Goal: Task Accomplishment & Management: Complete application form

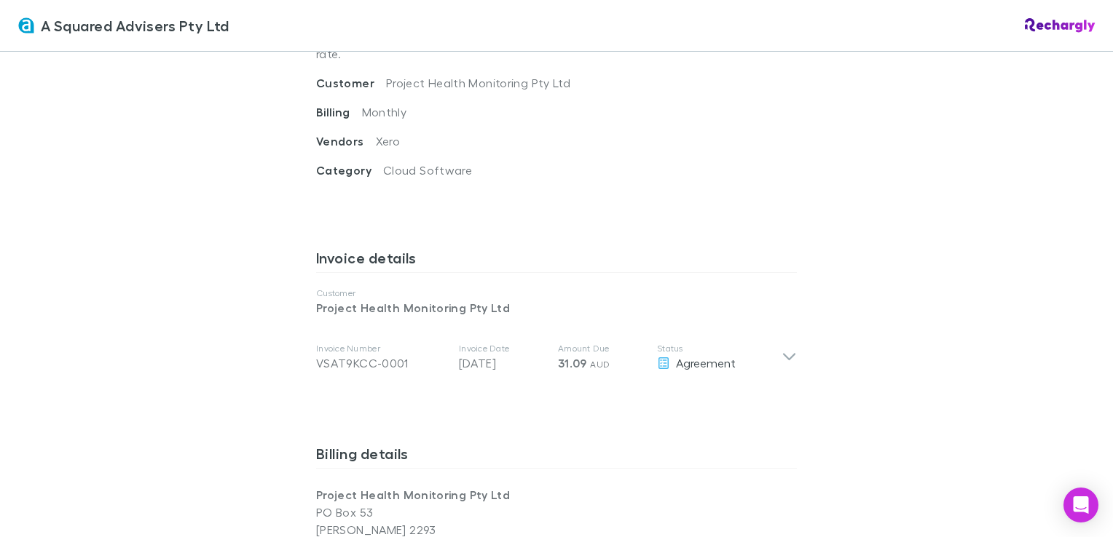
scroll to position [728, 0]
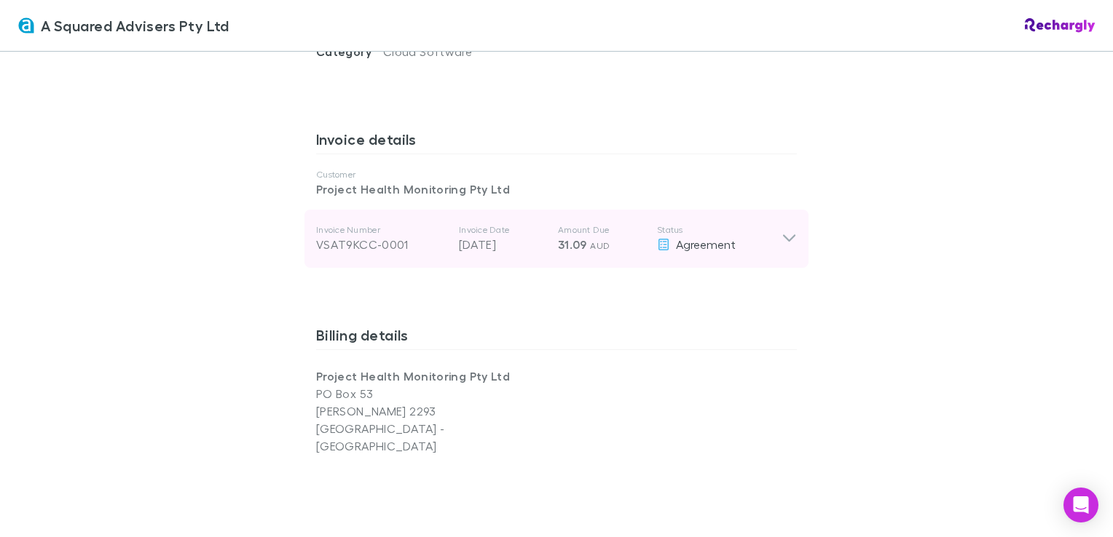
click at [552, 230] on icon at bounding box center [788, 238] width 15 height 17
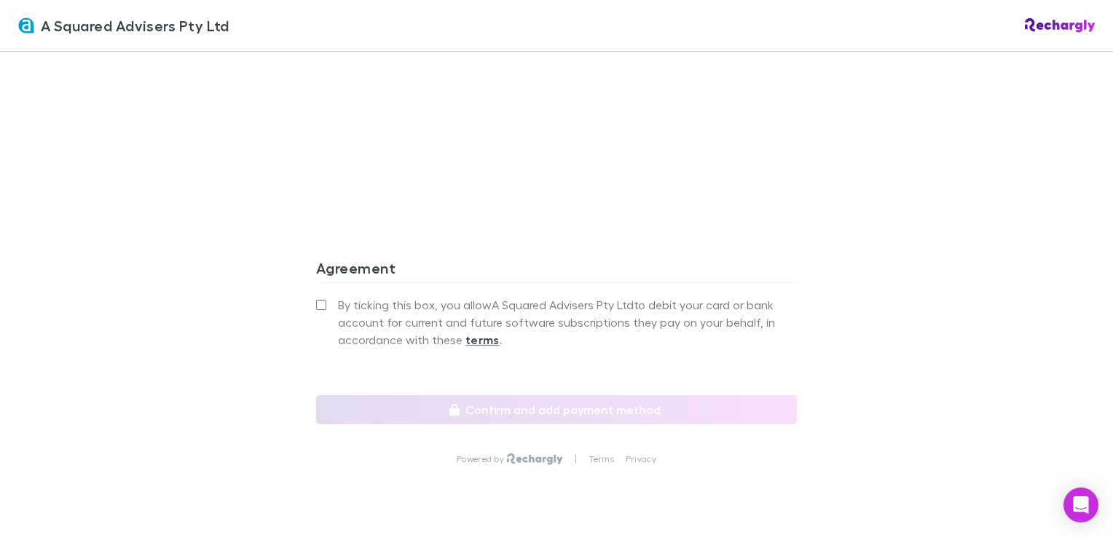
scroll to position [1532, 0]
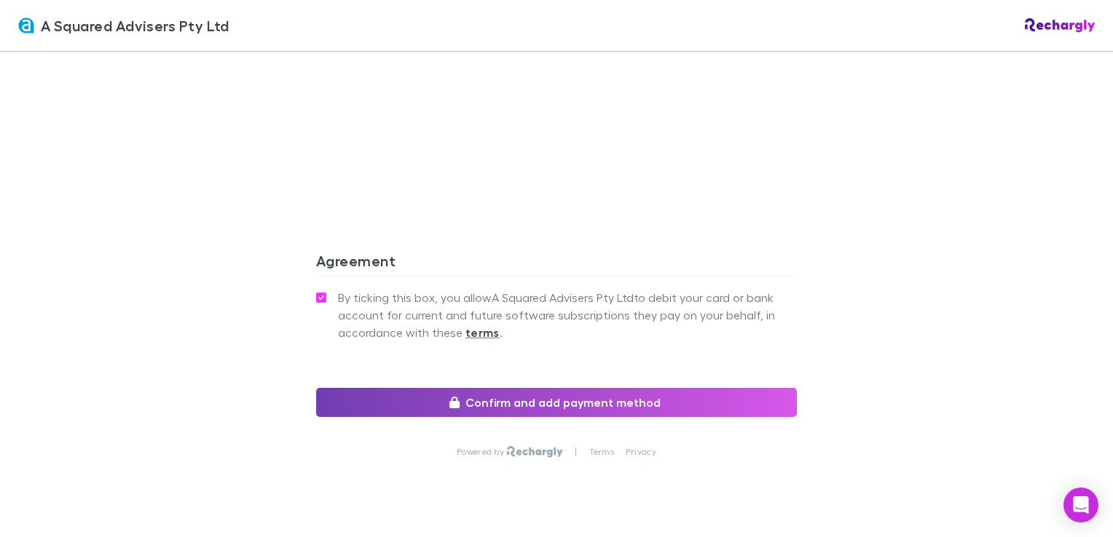
click at [552, 388] on button "Confirm and add payment method" at bounding box center [556, 402] width 481 height 29
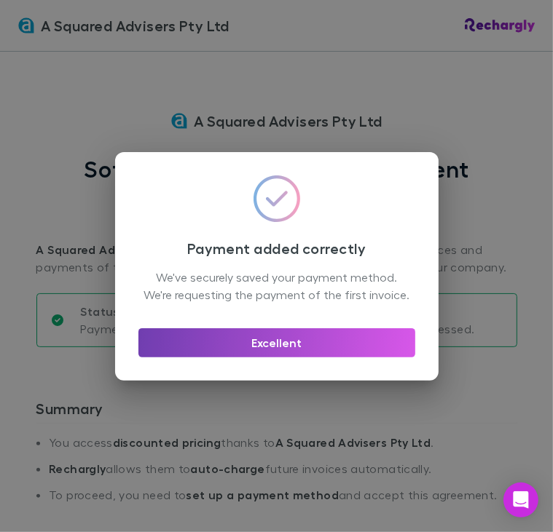
click at [292, 357] on button "Excellent" at bounding box center [276, 342] width 277 height 29
